Goal: Task Accomplishment & Management: Use online tool/utility

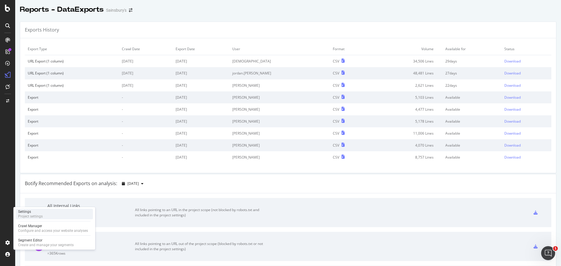
click at [27, 217] on div "Project settings" at bounding box center [30, 216] width 25 height 5
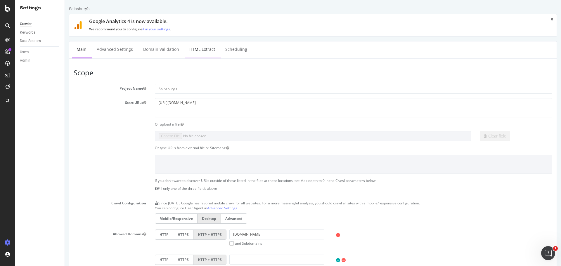
click at [196, 49] on link "HTML Extract" at bounding box center [202, 49] width 34 height 16
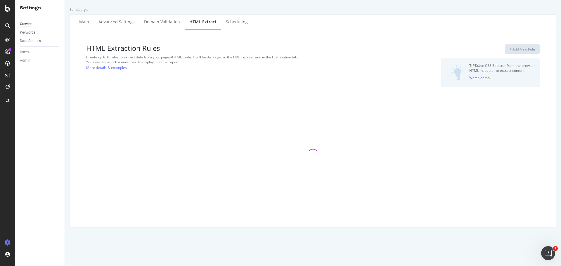
select select "i"
select select "list"
select select "count"
select select "exist"
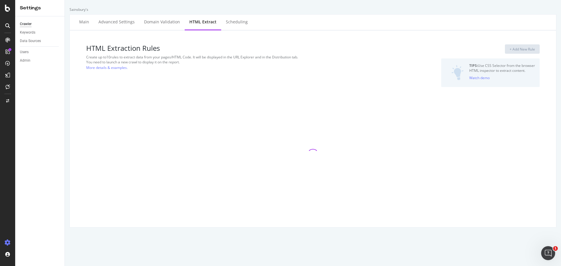
select select "count"
select select "i"
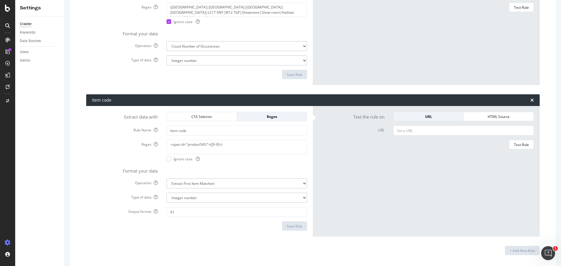
scroll to position [1592, 0]
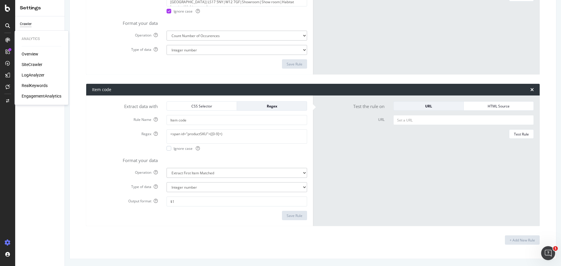
click at [38, 62] on div "SiteCrawler" at bounding box center [32, 65] width 21 height 6
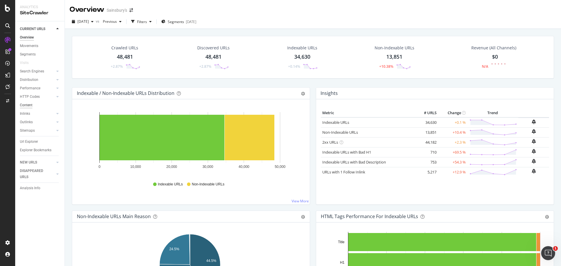
click at [29, 107] on div "Content" at bounding box center [26, 105] width 13 height 6
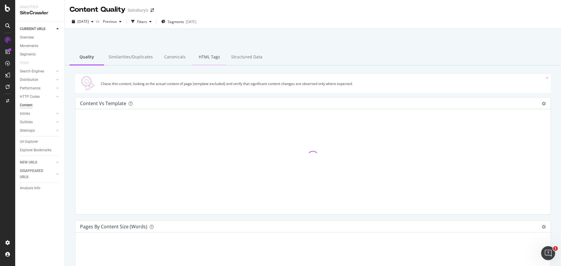
click at [201, 59] on div "HTML Tags" at bounding box center [209, 57] width 34 height 16
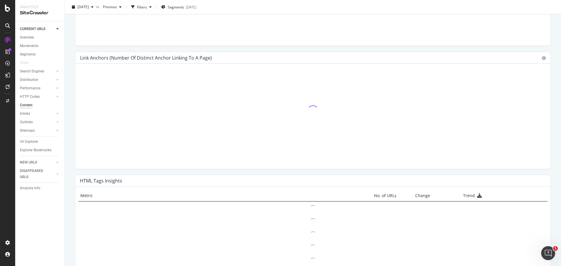
scroll to position [349, 0]
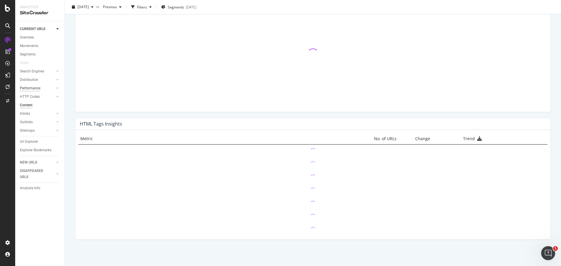
click at [35, 88] on div "Performance" at bounding box center [30, 88] width 20 height 6
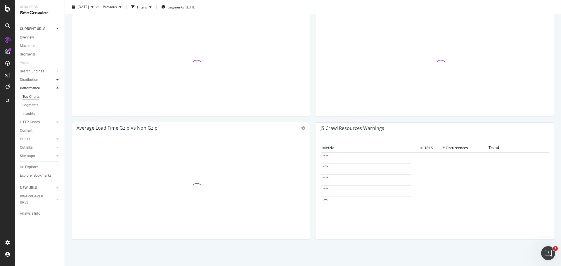
click at [58, 80] on icon at bounding box center [57, 80] width 2 height 4
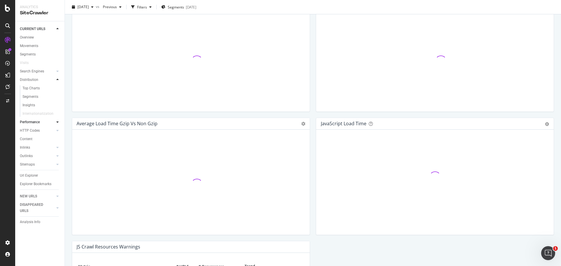
scroll to position [349, 0]
click at [59, 71] on div at bounding box center [58, 71] width 6 height 6
click at [57, 172] on icon at bounding box center [57, 173] width 2 height 4
click at [58, 123] on icon at bounding box center [57, 122] width 2 height 4
click at [58, 113] on icon at bounding box center [57, 114] width 2 height 4
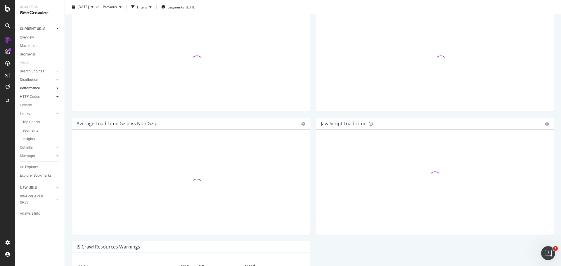
click at [57, 97] on icon at bounding box center [57, 97] width 2 height 4
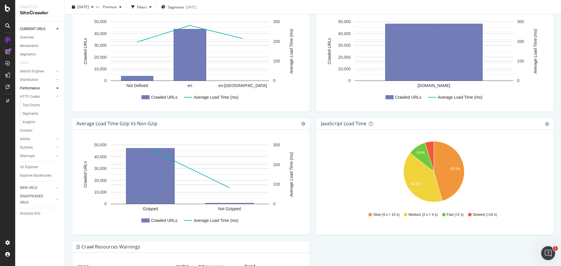
drag, startPoint x: 57, startPoint y: 71, endPoint x: 77, endPoint y: 60, distance: 23.3
click at [57, 71] on icon at bounding box center [57, 71] width 2 height 4
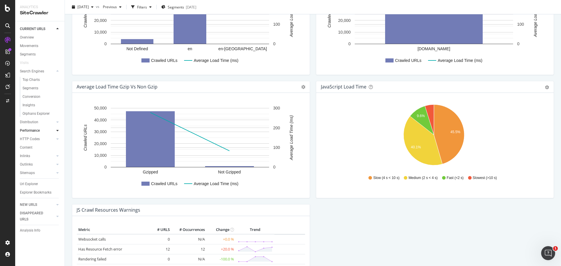
scroll to position [467, 0]
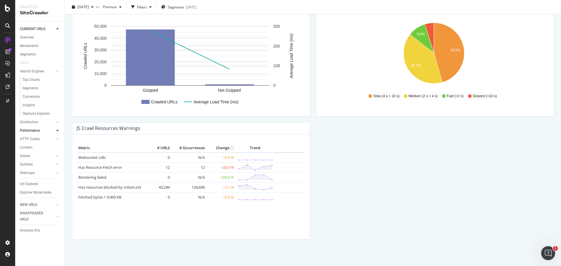
click at [126, 231] on div "Metric # URLS # Occurrences Change Trend Websocket calls 0 N/A +0.0 % Has Resou…" at bounding box center [191, 189] width 228 height 91
click at [38, 123] on link "Distribution" at bounding box center [37, 122] width 35 height 6
click at [56, 129] on icon at bounding box center [57, 131] width 2 height 4
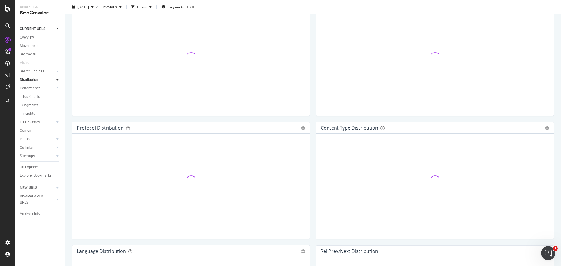
scroll to position [467, 0]
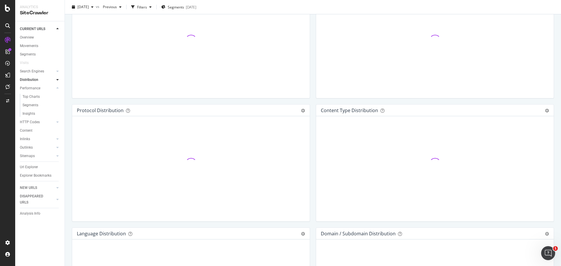
click at [57, 80] on icon at bounding box center [57, 80] width 2 height 4
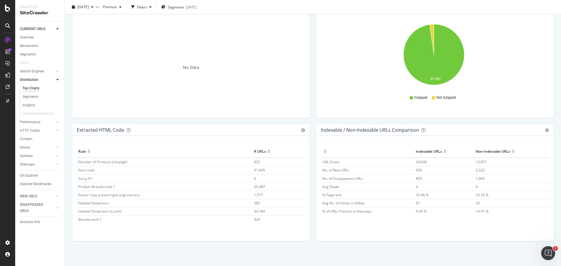
scroll to position [788, 0]
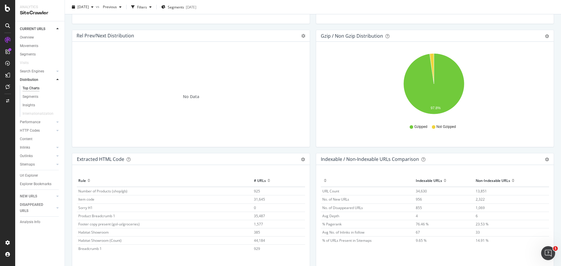
drag, startPoint x: 25, startPoint y: 175, endPoint x: 46, endPoint y: 1, distance: 175.8
click at [25, 175] on div "Url Explorer" at bounding box center [29, 176] width 18 height 6
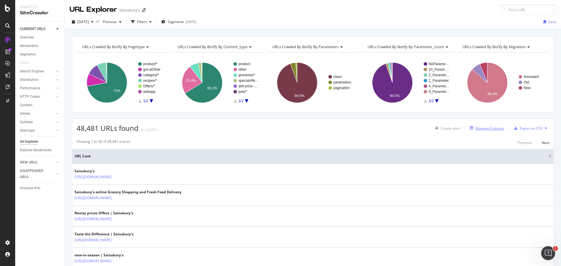
click at [488, 130] on div "Manage Columns" at bounding box center [489, 128] width 29 height 5
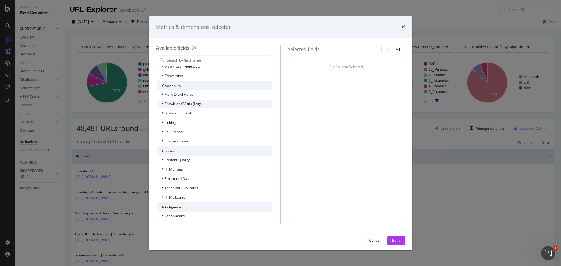
scroll to position [67, 0]
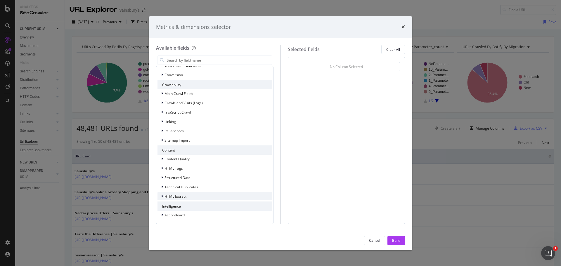
click at [161, 196] on div "modal" at bounding box center [163, 196] width 4 height 6
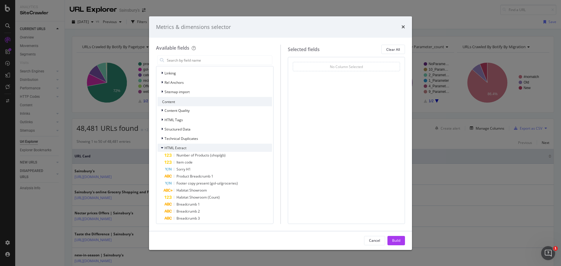
scroll to position [126, 0]
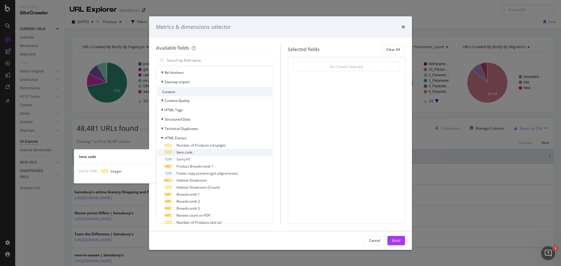
click at [187, 151] on span "Item code" at bounding box center [184, 152] width 16 height 5
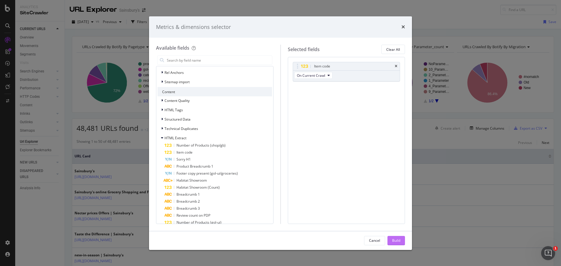
click at [400, 240] on button "Build" at bounding box center [396, 240] width 18 height 9
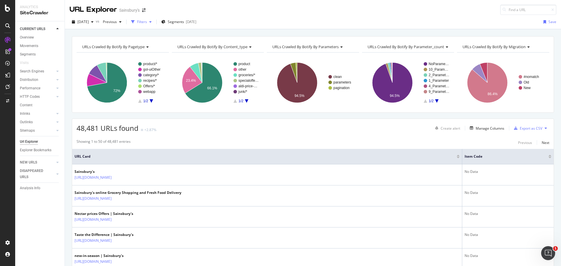
click at [147, 20] on div "Filters" at bounding box center [142, 21] width 10 height 5
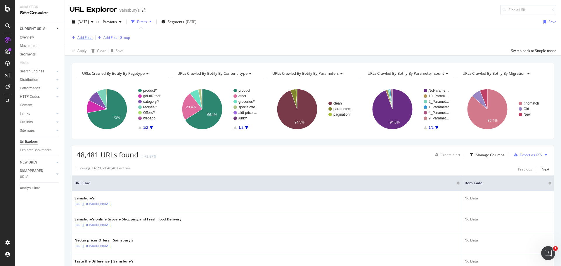
click at [79, 37] on div "Add Filter" at bounding box center [84, 37] width 15 height 5
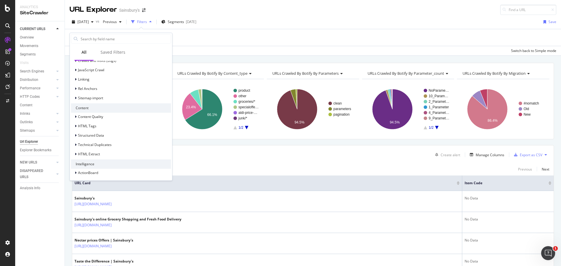
scroll to position [181, 0]
click at [75, 153] on icon at bounding box center [76, 153] width 2 height 4
click at [115, 166] on div "Item code" at bounding box center [124, 167] width 93 height 7
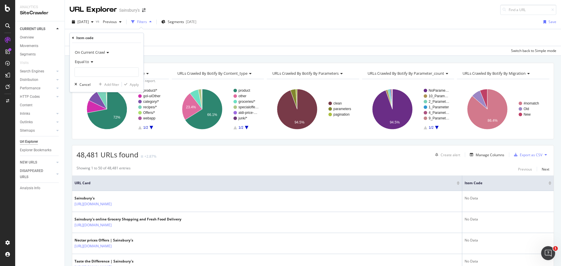
click at [87, 64] on div "Equal to" at bounding box center [106, 61] width 64 height 9
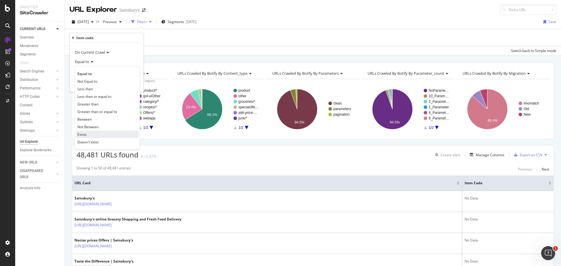
click at [81, 136] on span "Exists" at bounding box center [81, 134] width 9 height 5
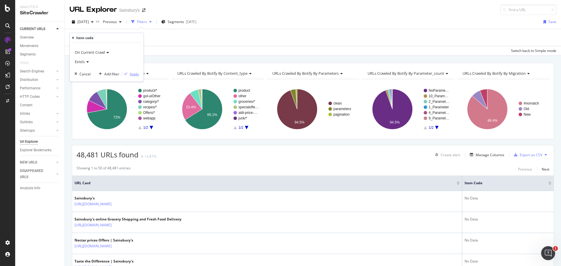
click at [133, 75] on div "Apply" at bounding box center [134, 74] width 9 height 5
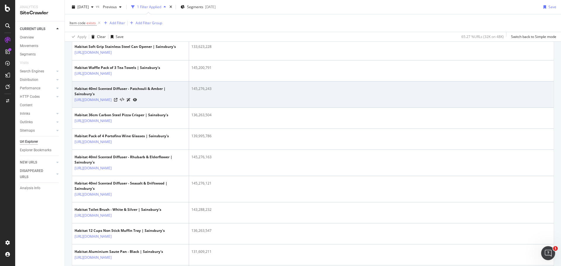
scroll to position [380, 0]
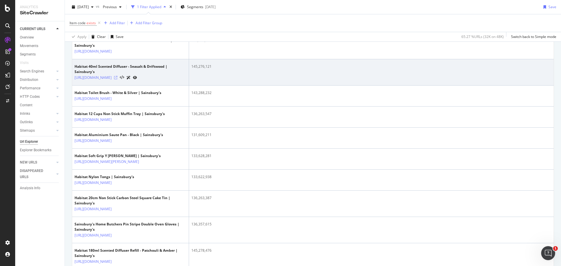
click at [117, 79] on icon at bounding box center [116, 78] width 4 height 4
drag, startPoint x: 192, startPoint y: 134, endPoint x: 206, endPoint y: 138, distance: 15.5
click at [200, 69] on div "145,276,121" at bounding box center [371, 66] width 360 height 5
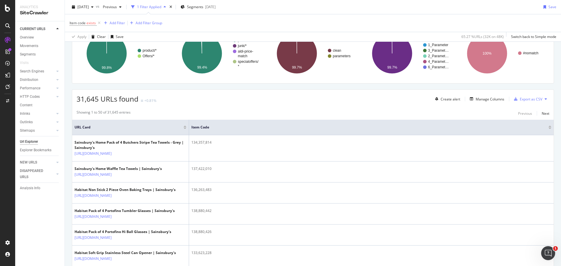
scroll to position [0, 0]
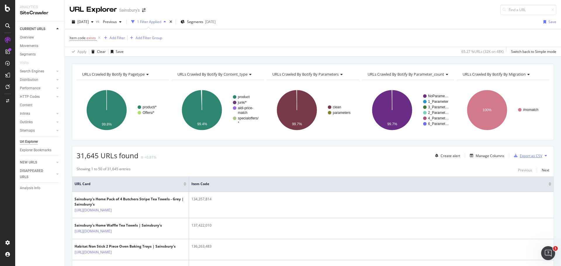
click at [524, 155] on div "Export as CSV" at bounding box center [530, 155] width 22 height 5
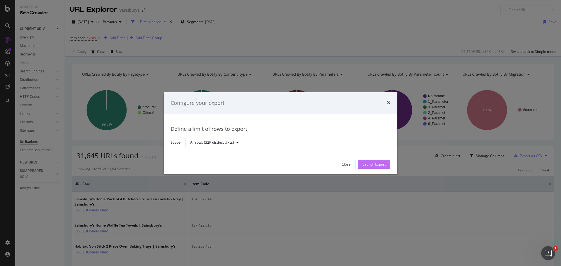
click at [373, 166] on div "Launch Export" at bounding box center [373, 164] width 23 height 5
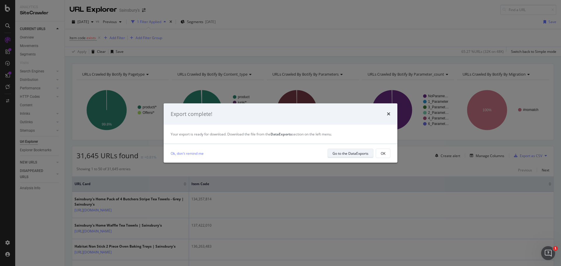
click at [357, 153] on div "Go to the DataExports" at bounding box center [350, 153] width 36 height 5
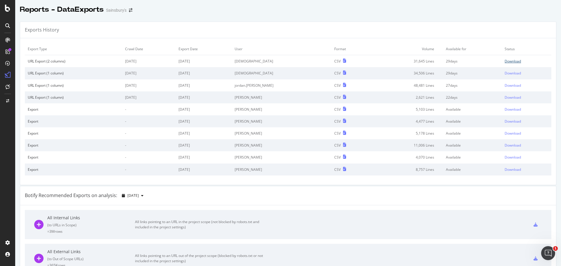
click at [504, 61] on div "Download" at bounding box center [512, 61] width 16 height 5
